Goal: Task Accomplishment & Management: Use online tool/utility

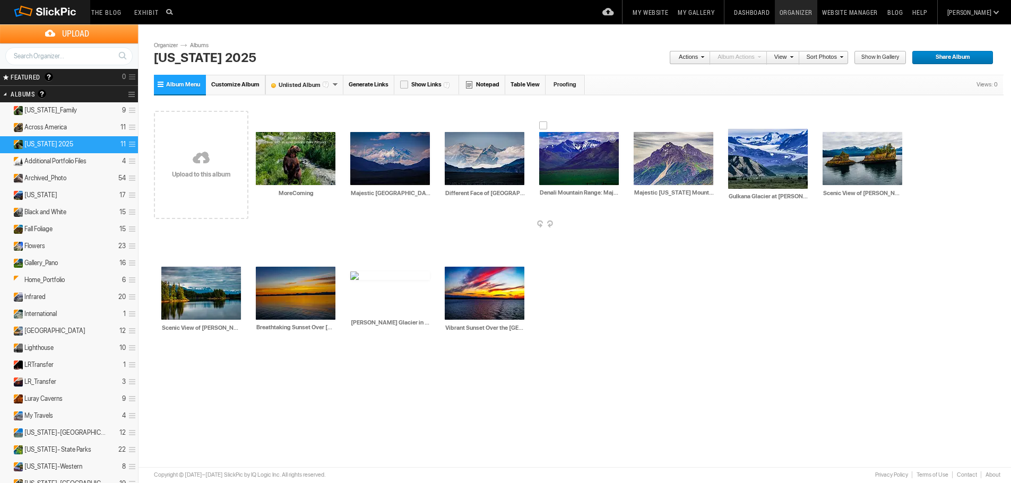
drag, startPoint x: 581, startPoint y: 155, endPoint x: 544, endPoint y: 236, distance: 88.8
click at [544, 236] on div "Drop your photos here Upload to this album AI MoreComing HTML: Direct: Forum: P…" at bounding box center [578, 233] width 849 height 270
click at [541, 126] on div at bounding box center [543, 125] width 8 height 8
click at [640, 123] on div at bounding box center [637, 125] width 8 height 8
click at [731, 122] on div at bounding box center [732, 122] width 8 height 8
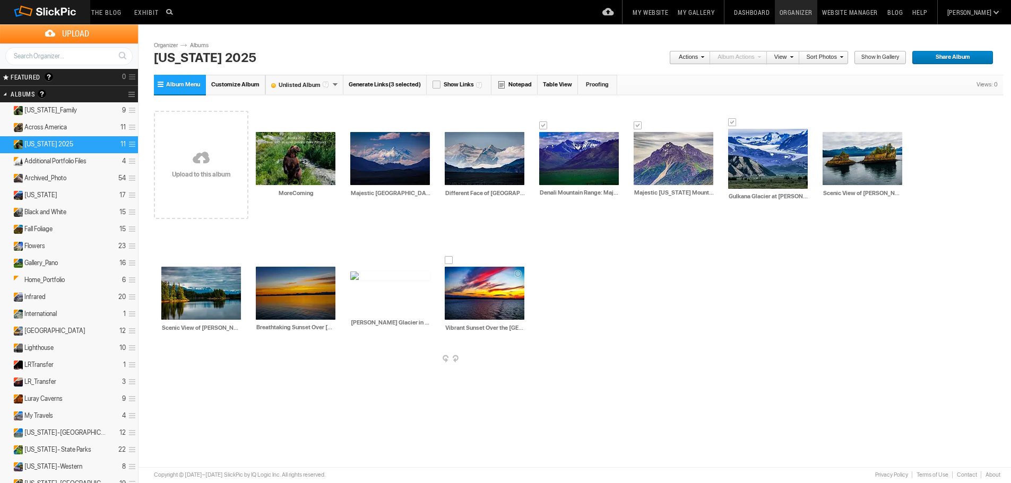
click at [445, 260] on div at bounding box center [449, 260] width 8 height 8
click at [696, 58] on link "Actions" at bounding box center [686, 58] width 35 height 14
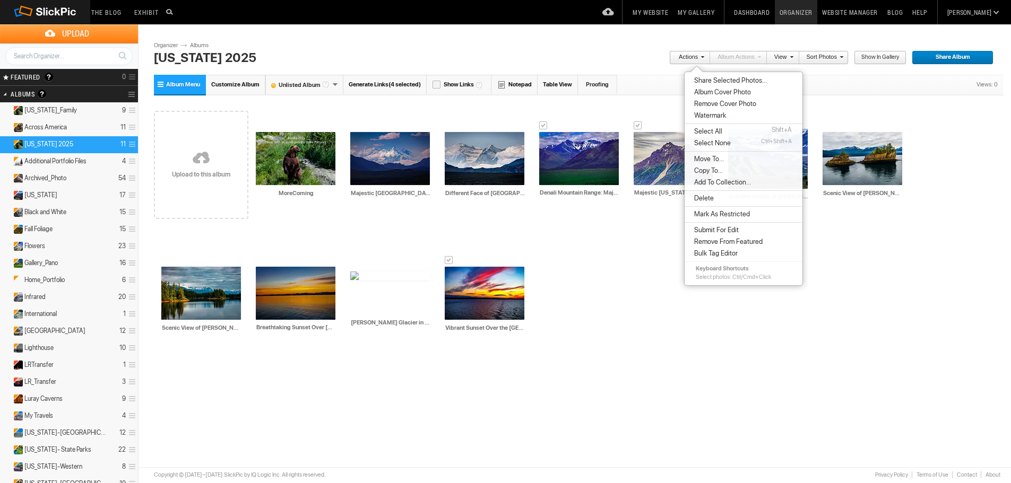
click at [718, 172] on span "Copy To..." at bounding box center [707, 171] width 32 height 8
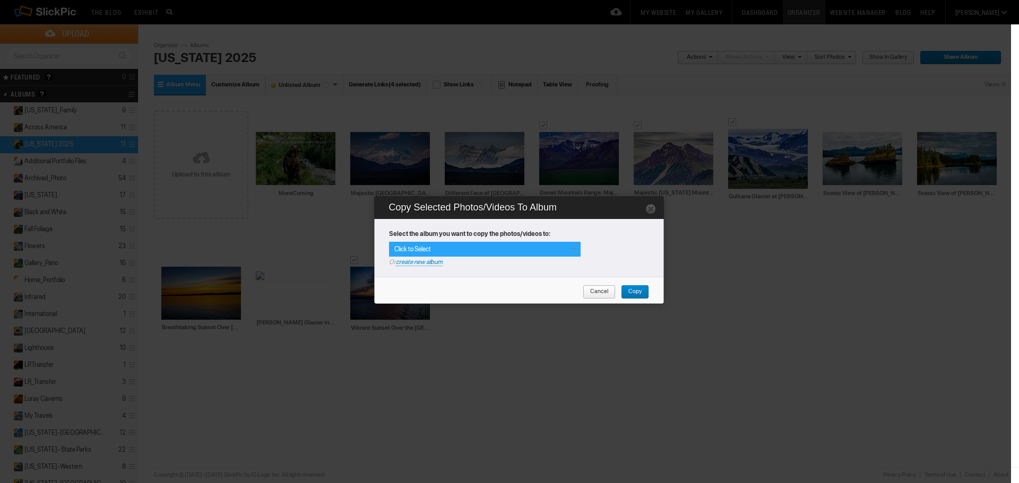
click at [575, 247] on span at bounding box center [574, 249] width 8 height 8
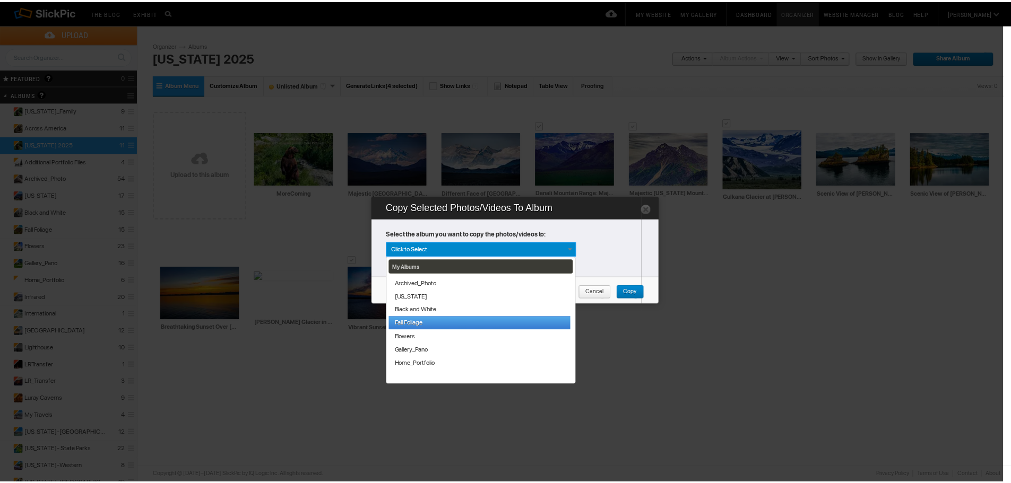
scroll to position [71, 0]
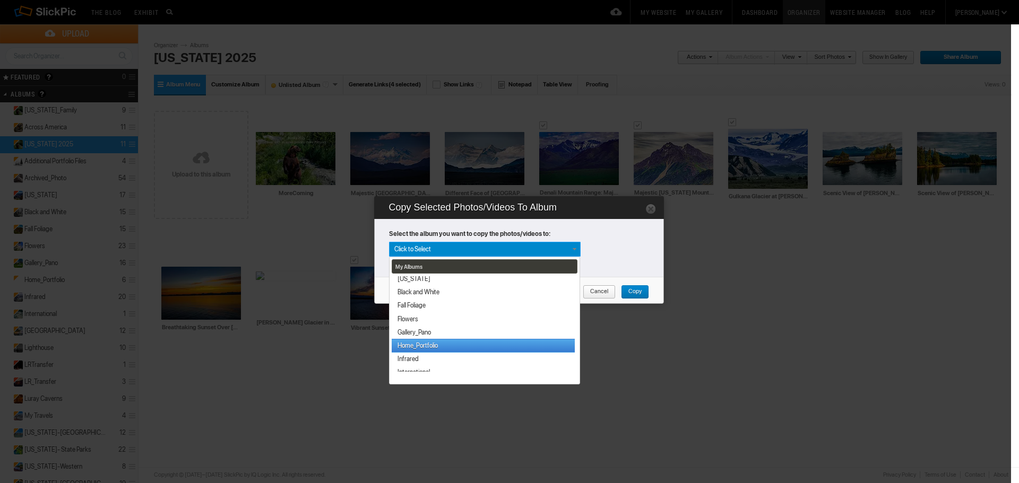
click at [459, 344] on link "Home_Portfolio" at bounding box center [483, 345] width 183 height 13
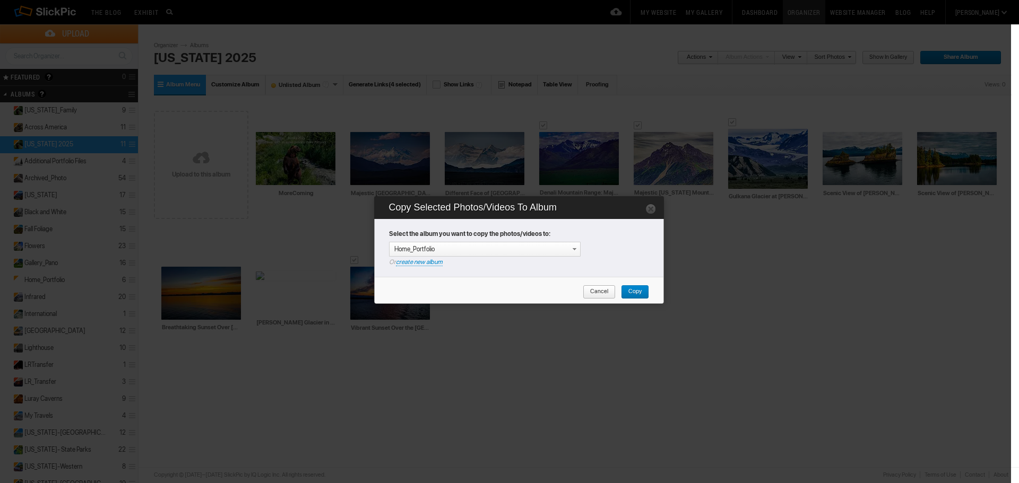
click at [634, 290] on span "Copy" at bounding box center [631, 292] width 21 height 14
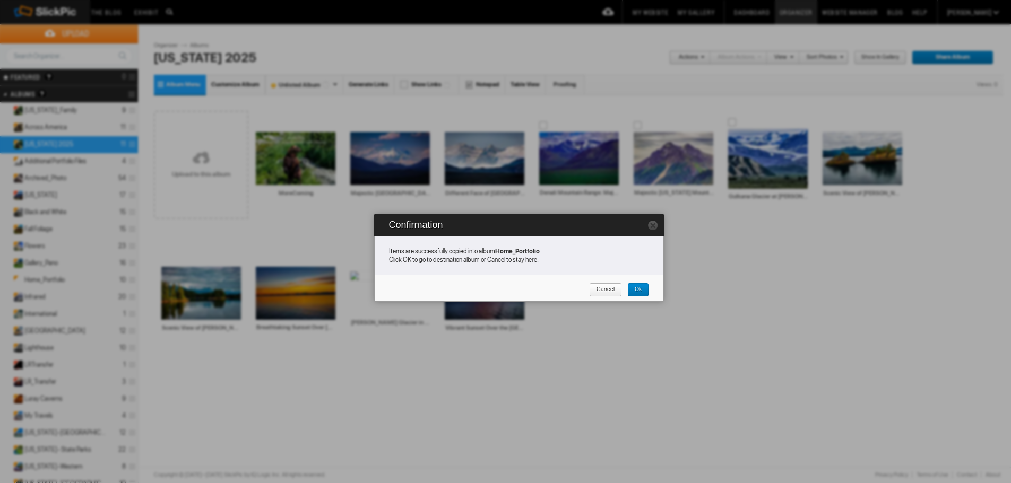
click at [634, 290] on span "Ok" at bounding box center [634, 290] width 14 height 14
